Goal: Task Accomplishment & Management: Complete application form

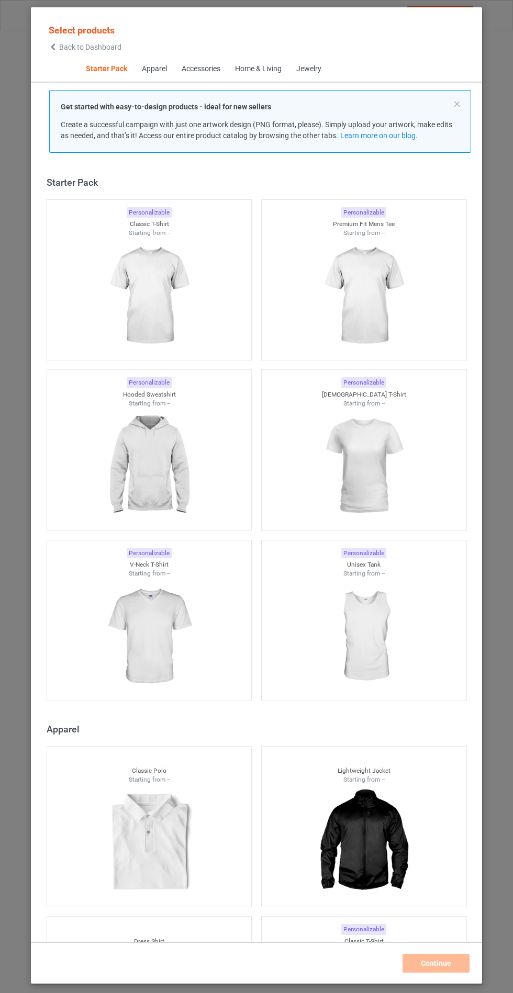
scroll to position [13, 0]
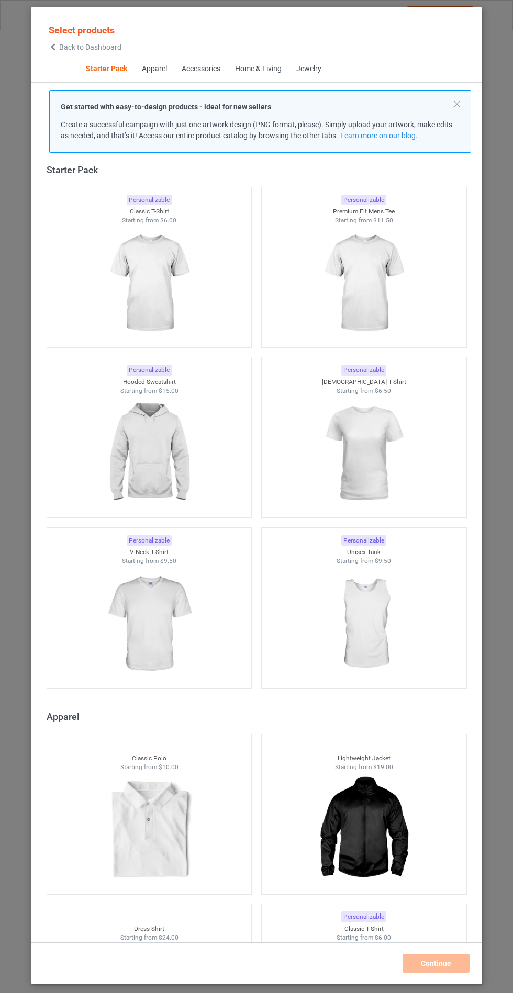
click at [189, 446] on img at bounding box center [149, 453] width 94 height 117
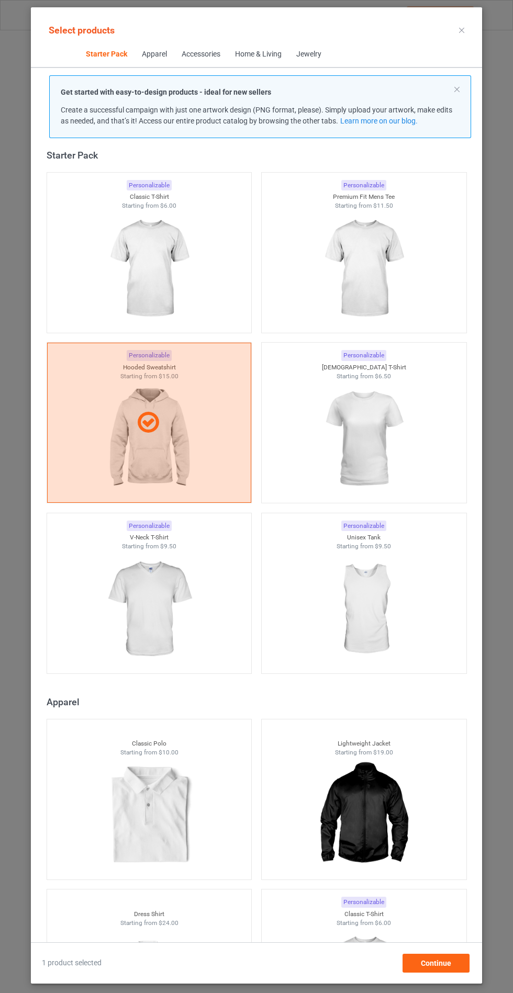
scroll to position [61, 0]
click at [443, 970] on div "Continue" at bounding box center [435, 963] width 67 height 19
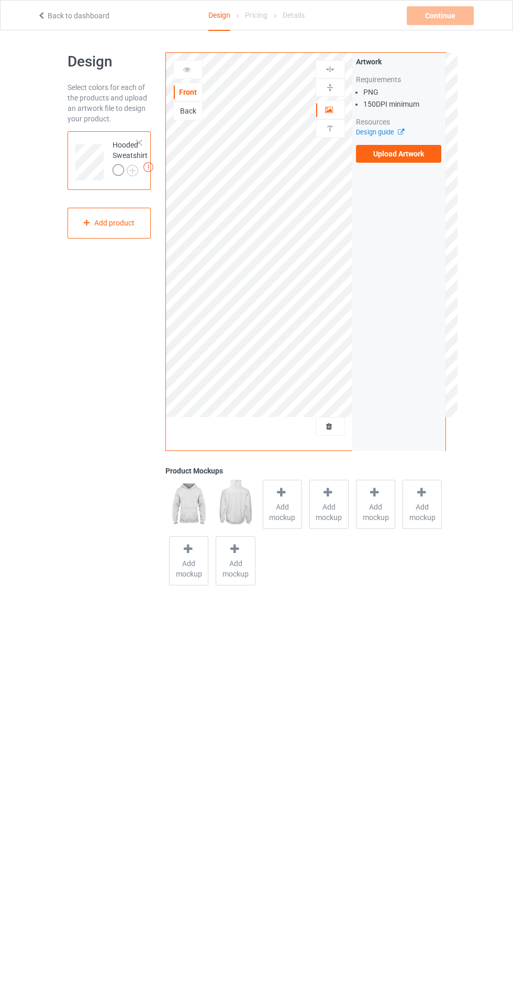
click at [282, 509] on span "Add mockup" at bounding box center [282, 512] width 38 height 21
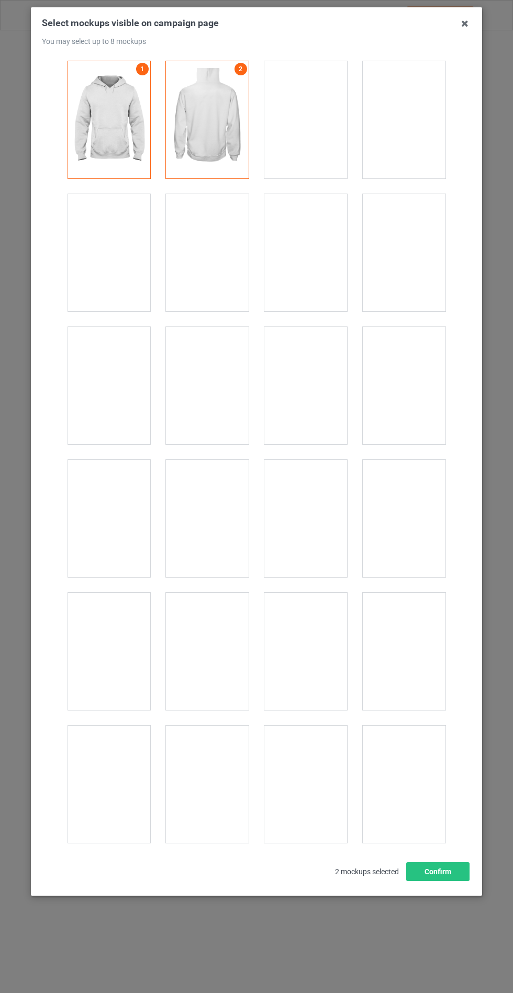
scroll to position [8446, 0]
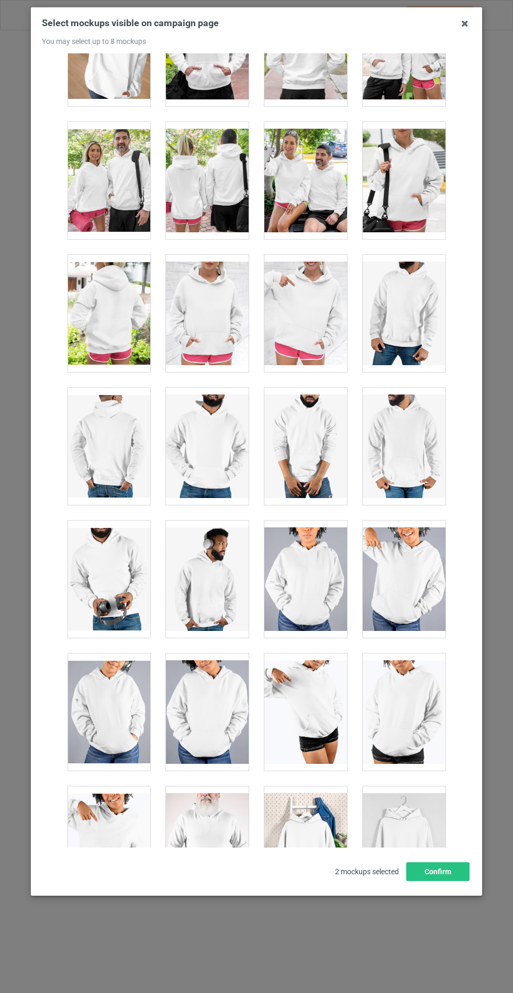
click at [207, 291] on div at bounding box center [207, 313] width 83 height 117
click at [444, 881] on button "Confirm" at bounding box center [437, 871] width 63 height 19
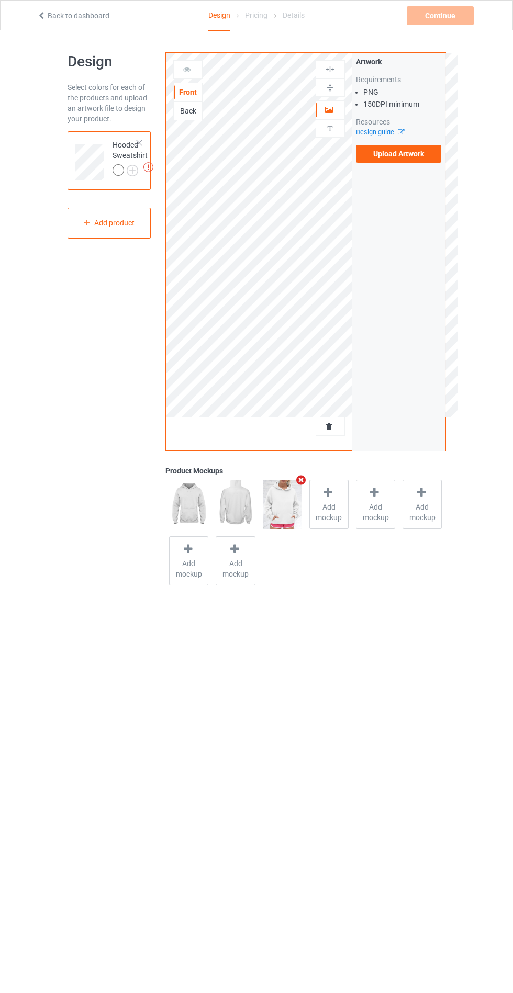
click at [0, 0] on img at bounding box center [0, 0] width 0 height 0
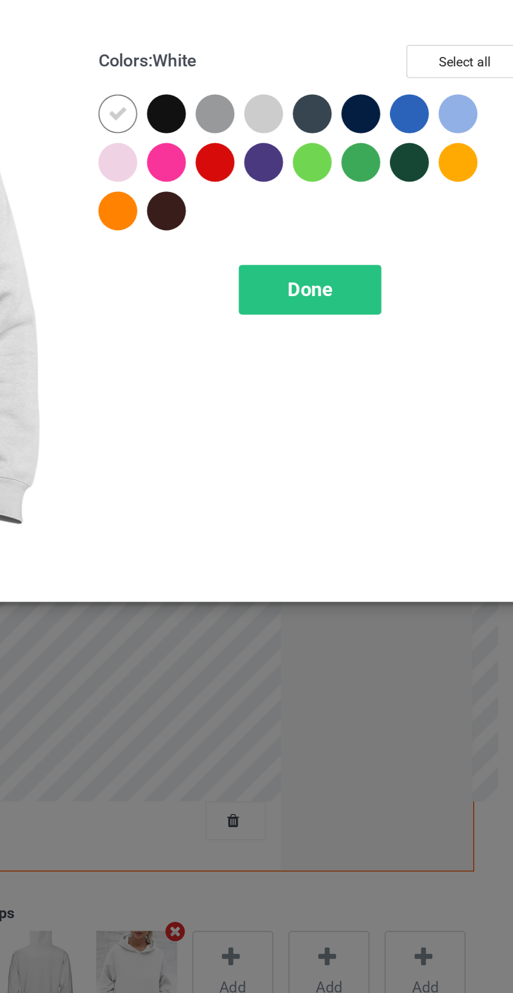
click at [299, 82] on div at bounding box center [296, 83] width 19 height 19
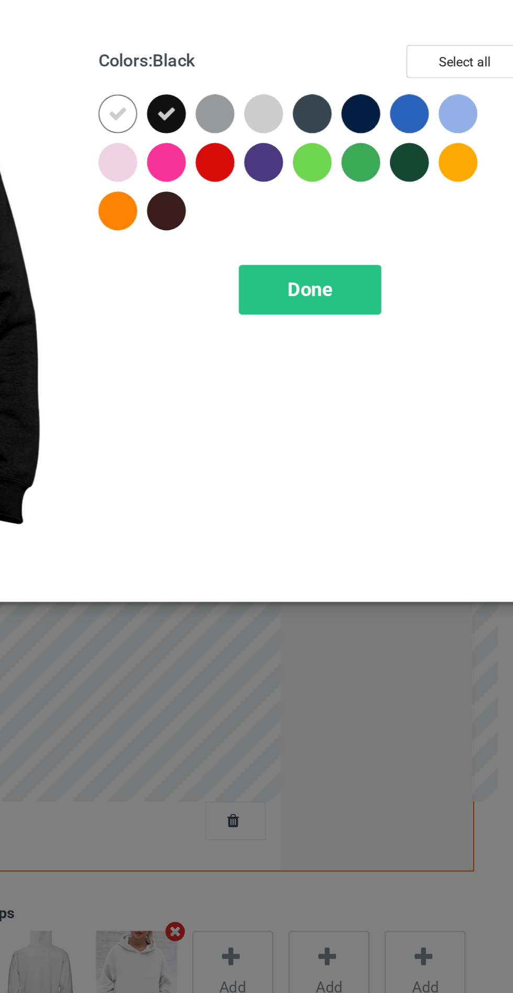
click at [320, 85] on div at bounding box center [320, 83] width 19 height 19
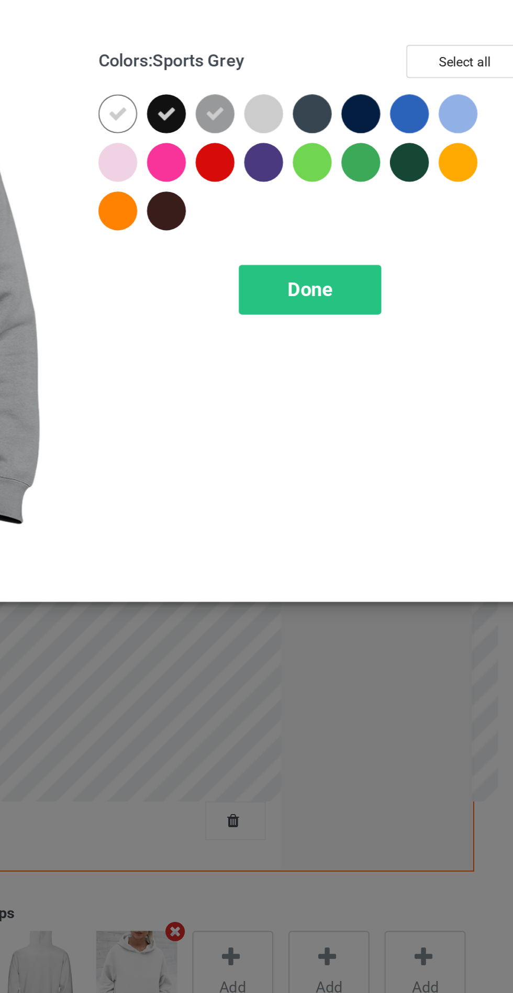
click at [389, 86] on div at bounding box center [390, 83] width 19 height 19
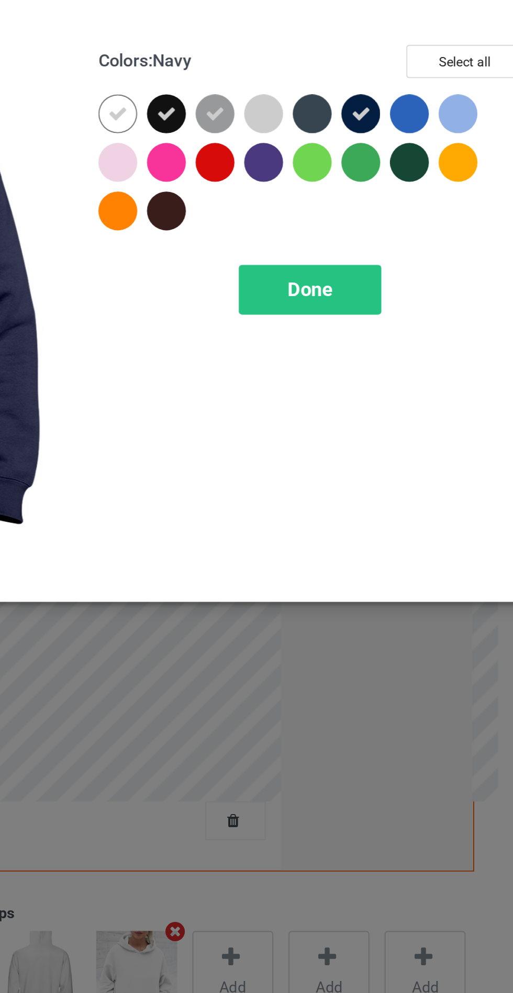
click at [360, 89] on div at bounding box center [367, 83] width 19 height 19
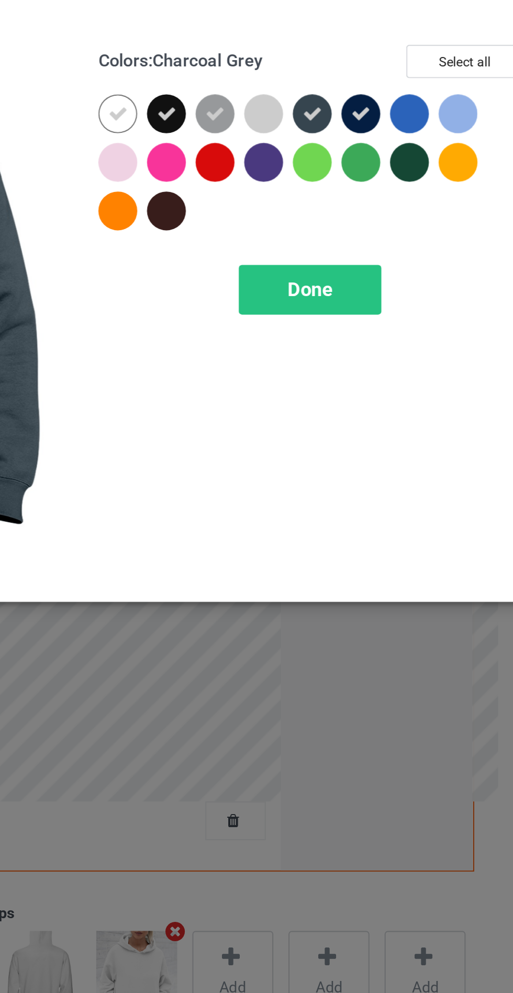
click at [338, 110] on div at bounding box center [343, 107] width 19 height 19
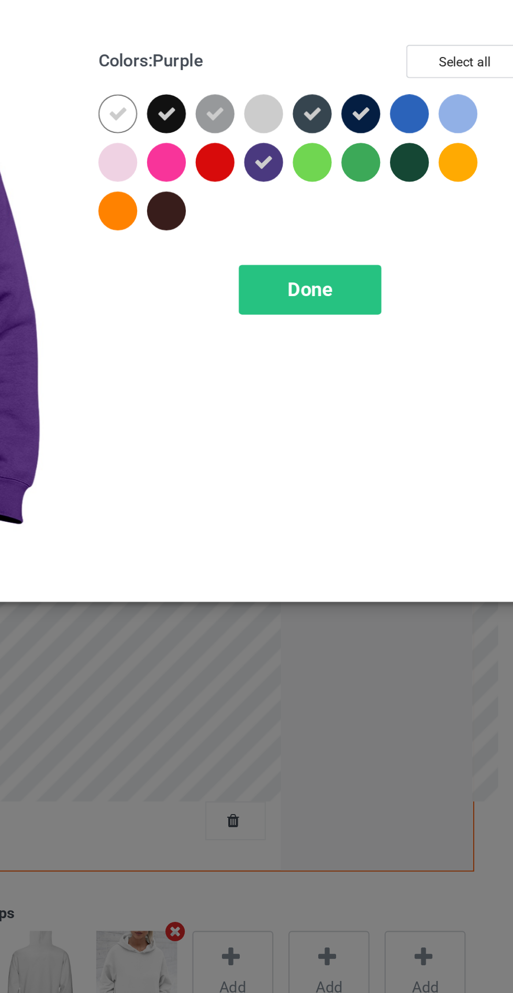
click at [294, 137] on div at bounding box center [296, 130] width 19 height 19
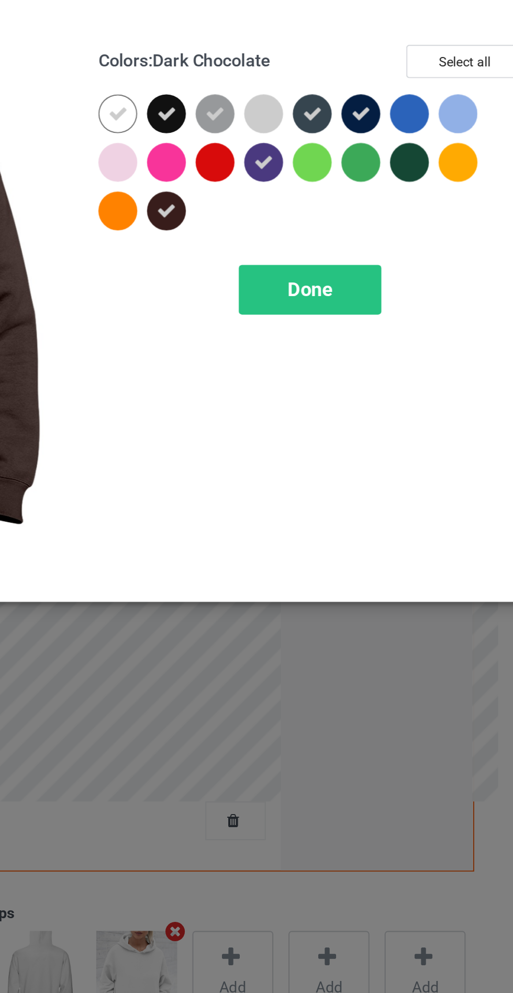
click at [356, 168] on span "Done" at bounding box center [366, 168] width 22 height 11
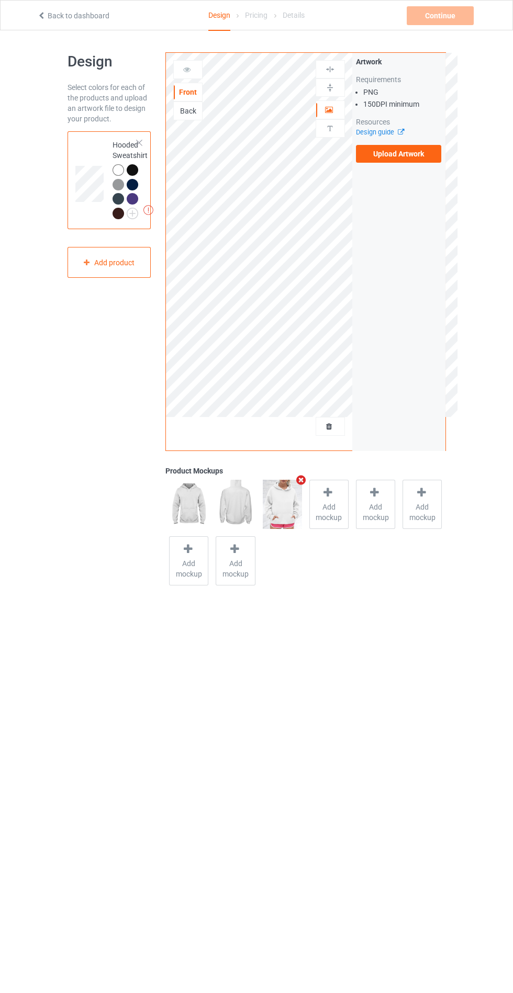
click at [424, 158] on label "Upload Artwork" at bounding box center [399, 154] width 86 height 18
click at [0, 0] on input "Upload Artwork" at bounding box center [0, 0] width 0 height 0
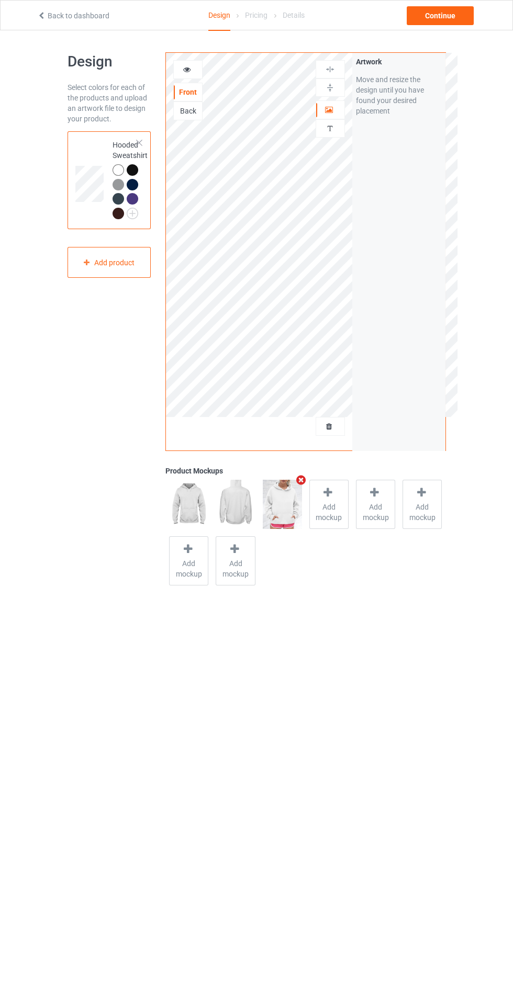
click at [178, 77] on div at bounding box center [187, 69] width 29 height 19
click at [179, 77] on div at bounding box center [187, 69] width 29 height 19
click at [175, 67] on div at bounding box center [188, 69] width 28 height 10
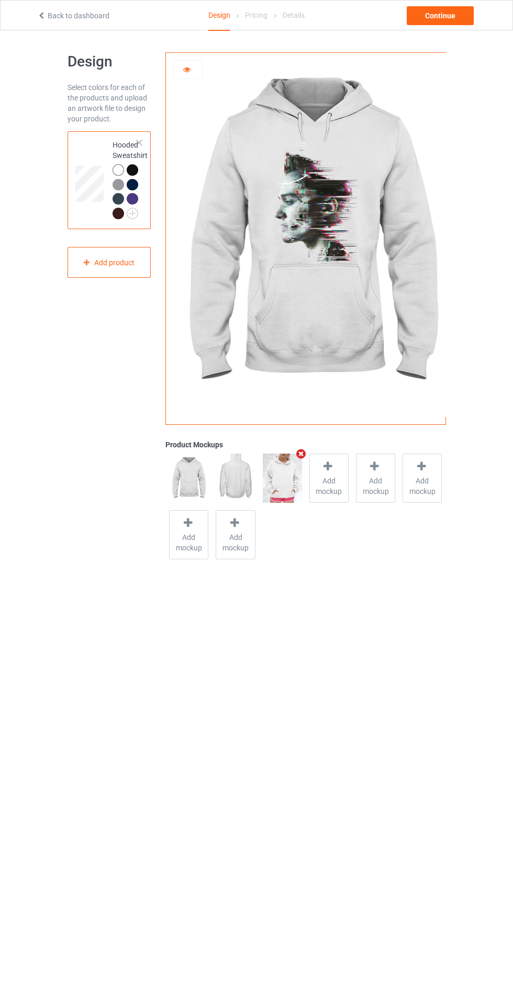
click at [131, 177] on div at bounding box center [134, 171] width 15 height 15
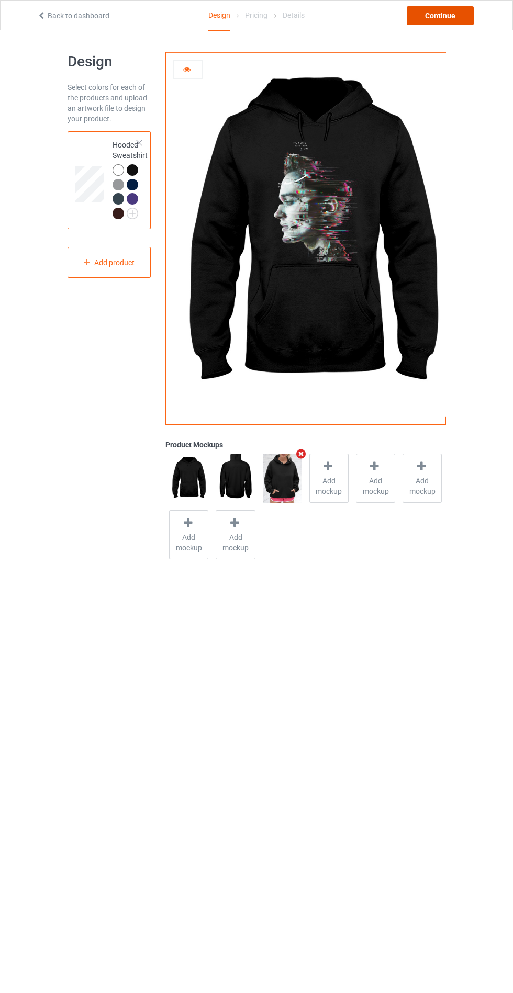
click at [441, 21] on div "Continue" at bounding box center [440, 15] width 67 height 19
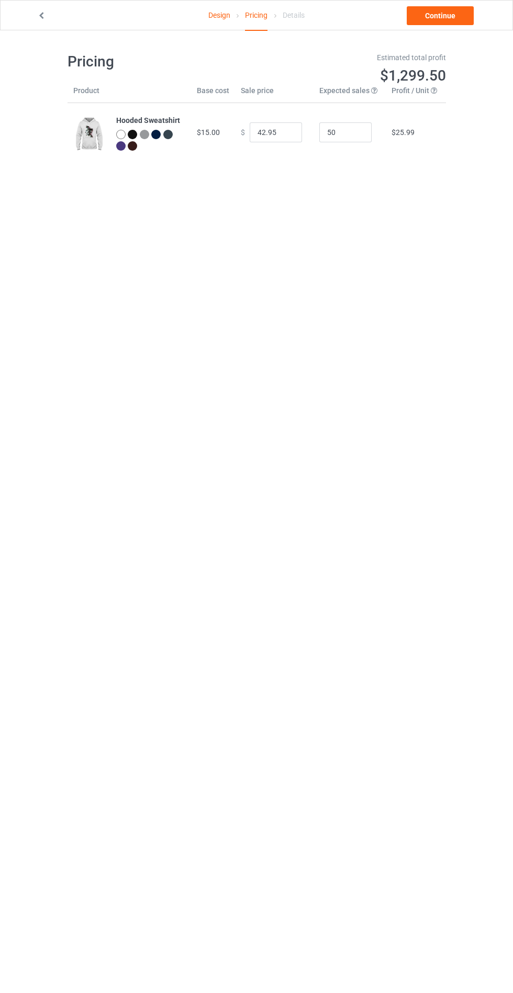
click at [441, 15] on link "Continue" at bounding box center [440, 15] width 67 height 19
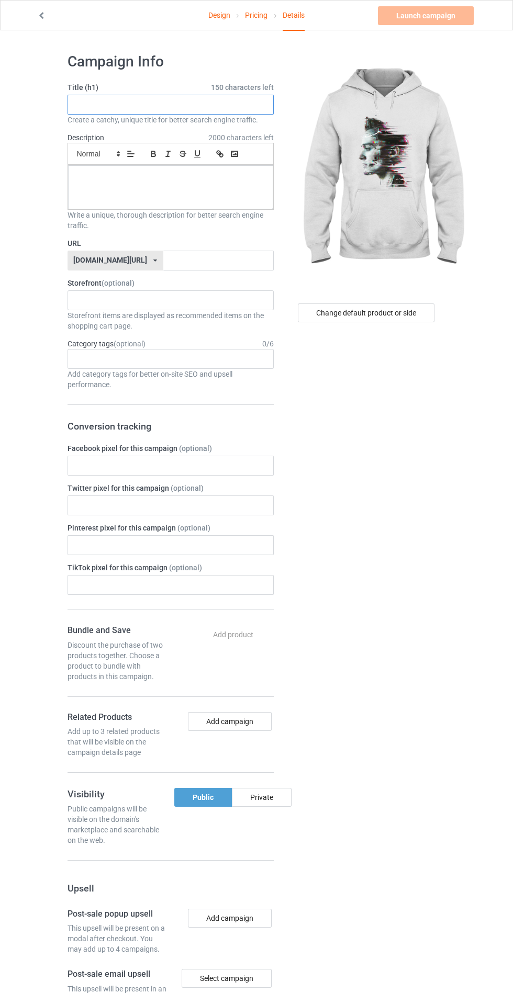
click at [228, 100] on input "text" at bounding box center [171, 105] width 206 height 20
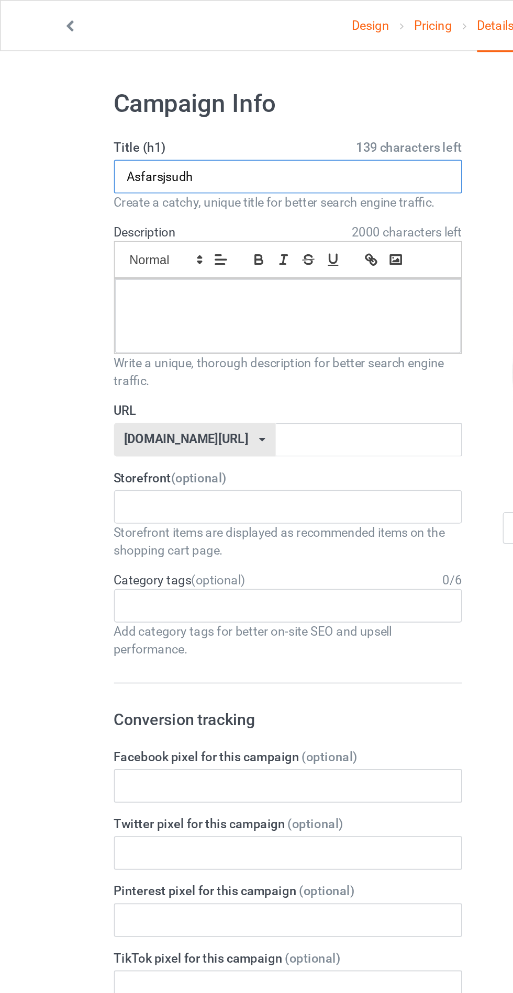
type input "Asfarsjsudh"
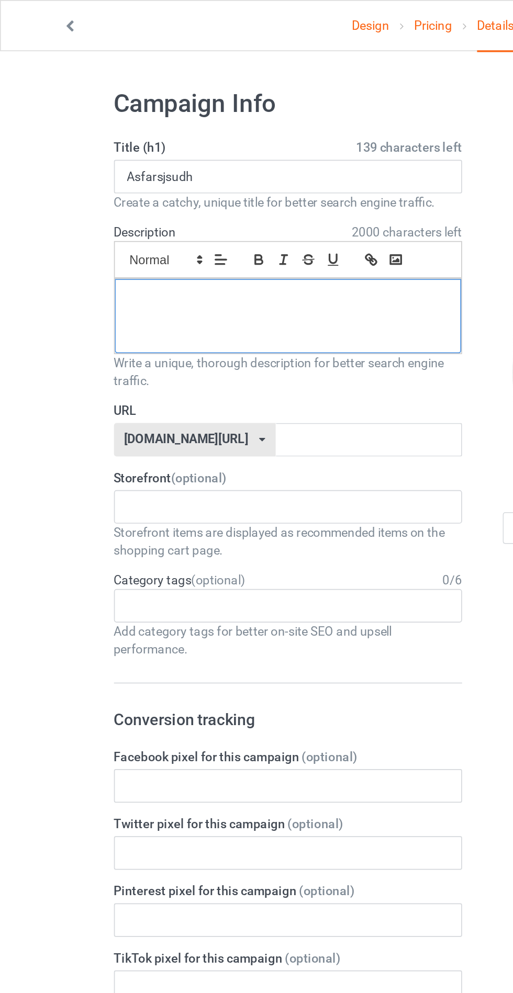
click at [87, 196] on div at bounding box center [170, 187] width 205 height 44
click at [163, 258] on input "text" at bounding box center [218, 261] width 110 height 20
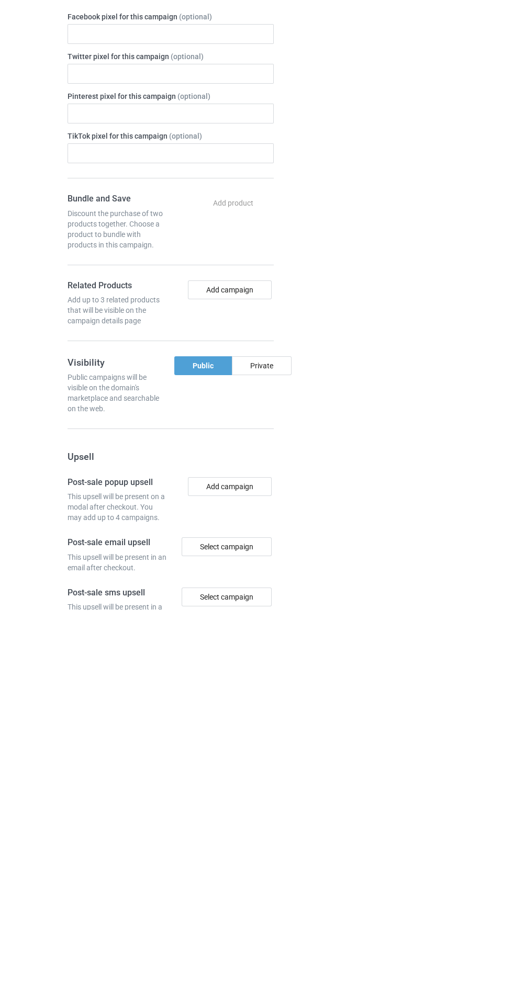
scroll to position [51, 0]
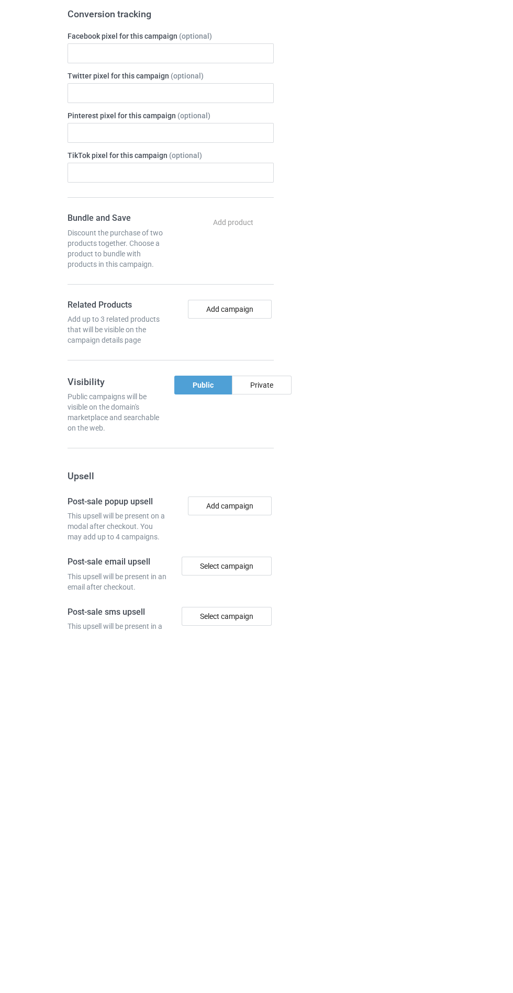
type input "Djhdhffjfj"
click at [274, 750] on div "Private" at bounding box center [262, 746] width 60 height 19
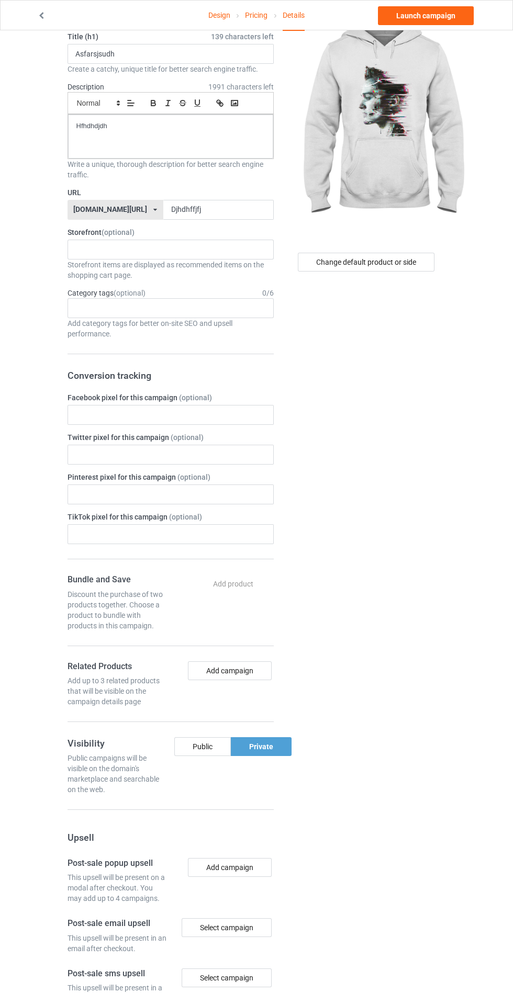
scroll to position [0, 0]
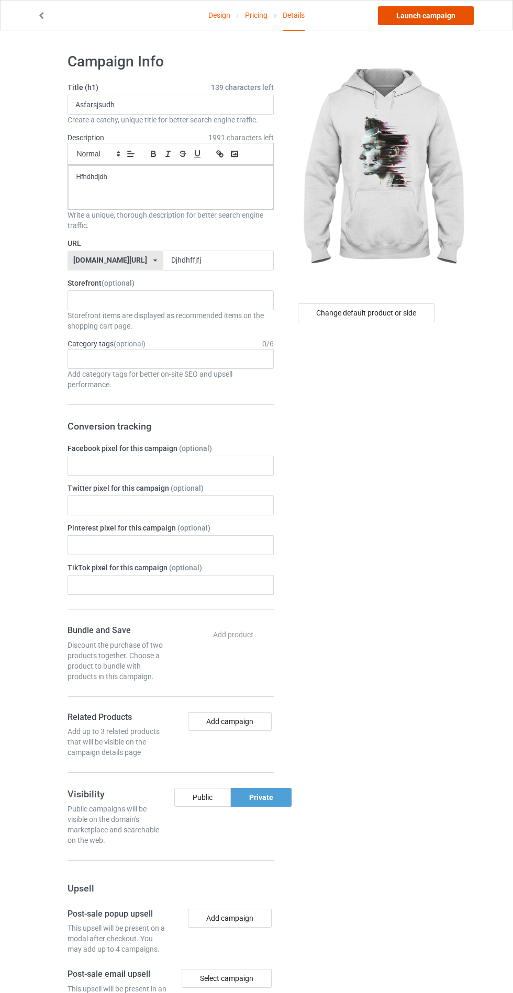
click at [431, 15] on link "Launch campaign" at bounding box center [426, 15] width 96 height 19
